Goal: Transaction & Acquisition: Download file/media

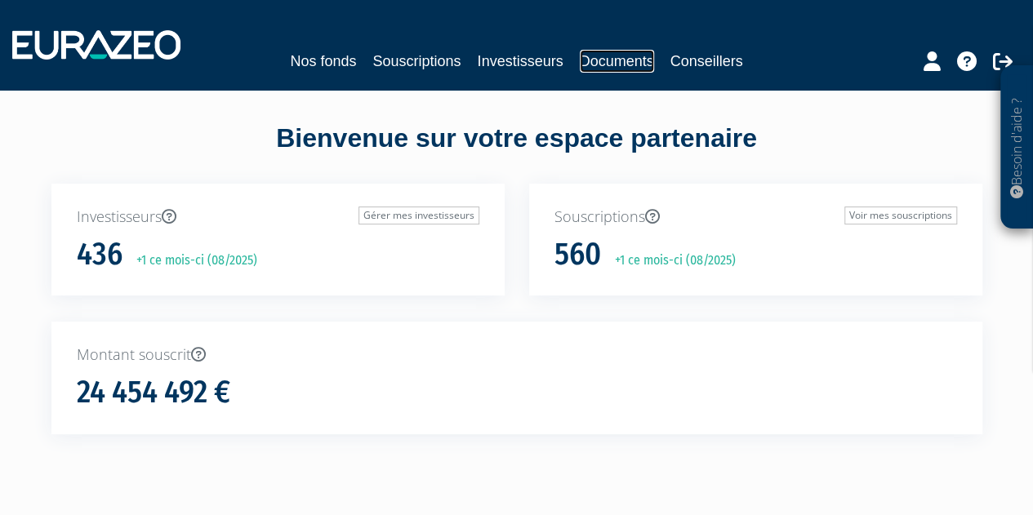
click at [629, 63] on link "Documents" at bounding box center [617, 61] width 74 height 23
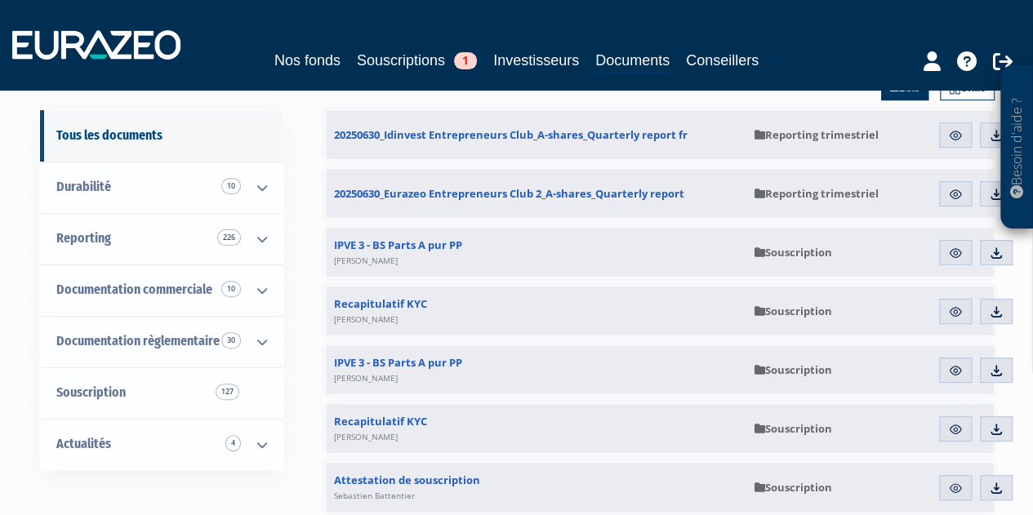
scroll to position [168, 0]
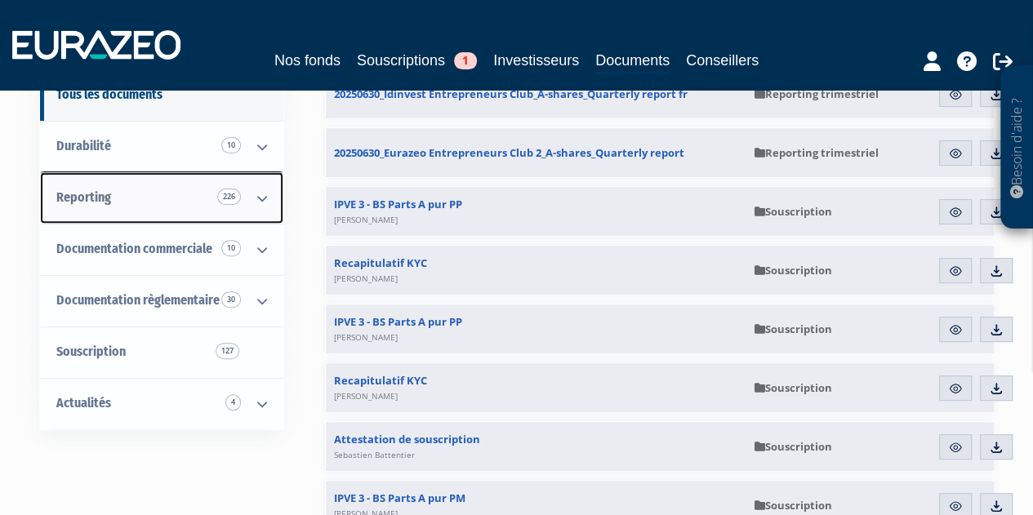
click at [256, 190] on icon at bounding box center [262, 198] width 42 height 51
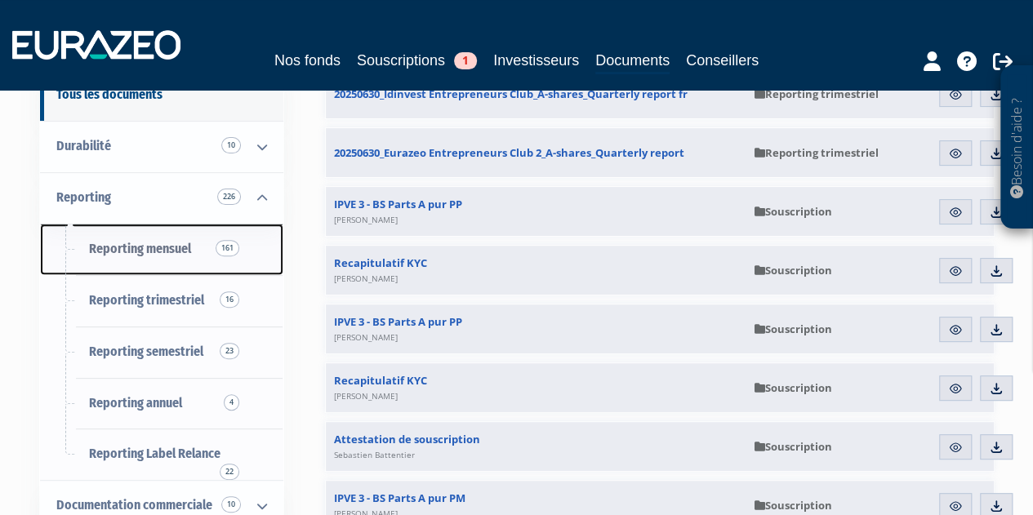
click at [139, 253] on span "Reporting mensuel 161" at bounding box center [140, 249] width 102 height 16
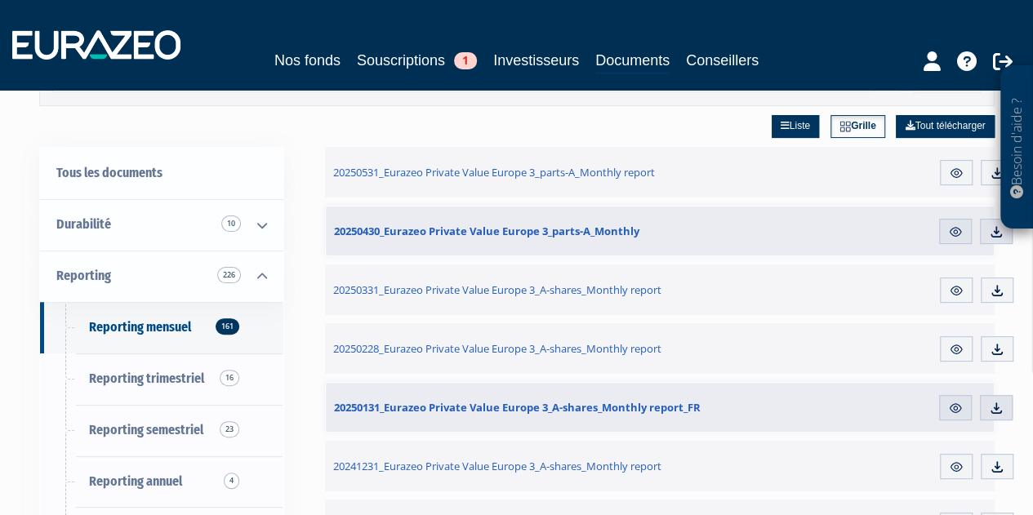
scroll to position [91, 0]
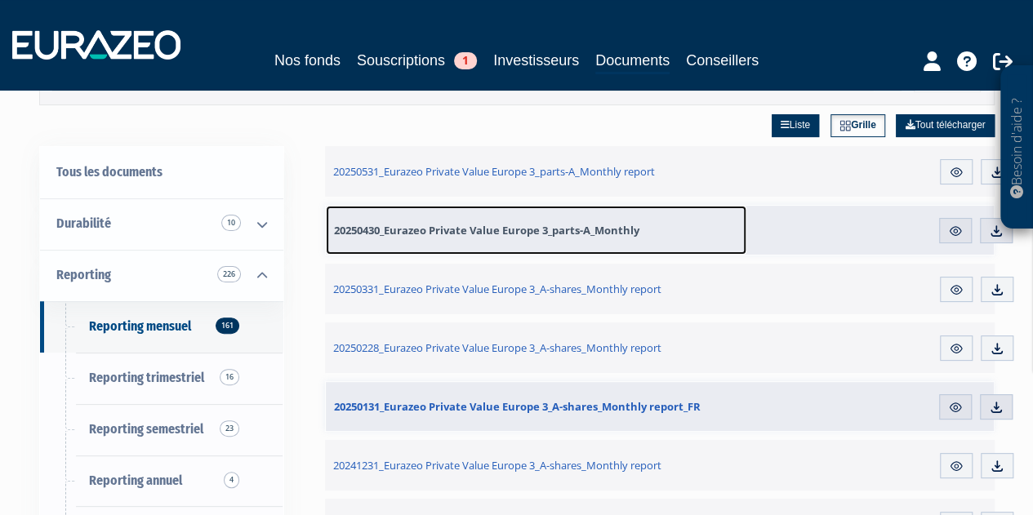
click at [511, 232] on span "20250430_Eurazeo Private Value Europe 3_parts-A_Monthly" at bounding box center [486, 230] width 305 height 15
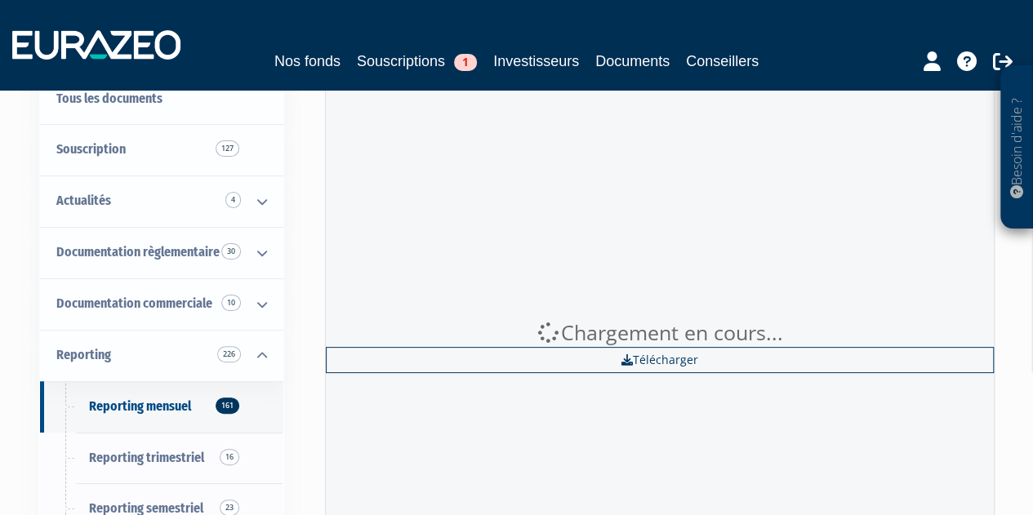
scroll to position [144, 0]
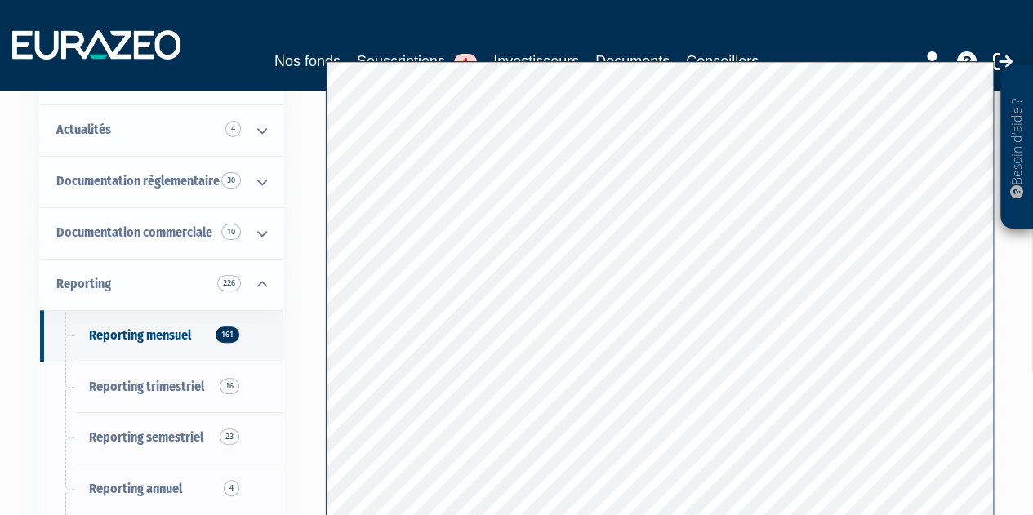
click at [541, 29] on div "Nos fonds Souscriptions 1 Investisseurs Documents Conseillers" at bounding box center [516, 45] width 1033 height 60
